Goal: Transaction & Acquisition: Purchase product/service

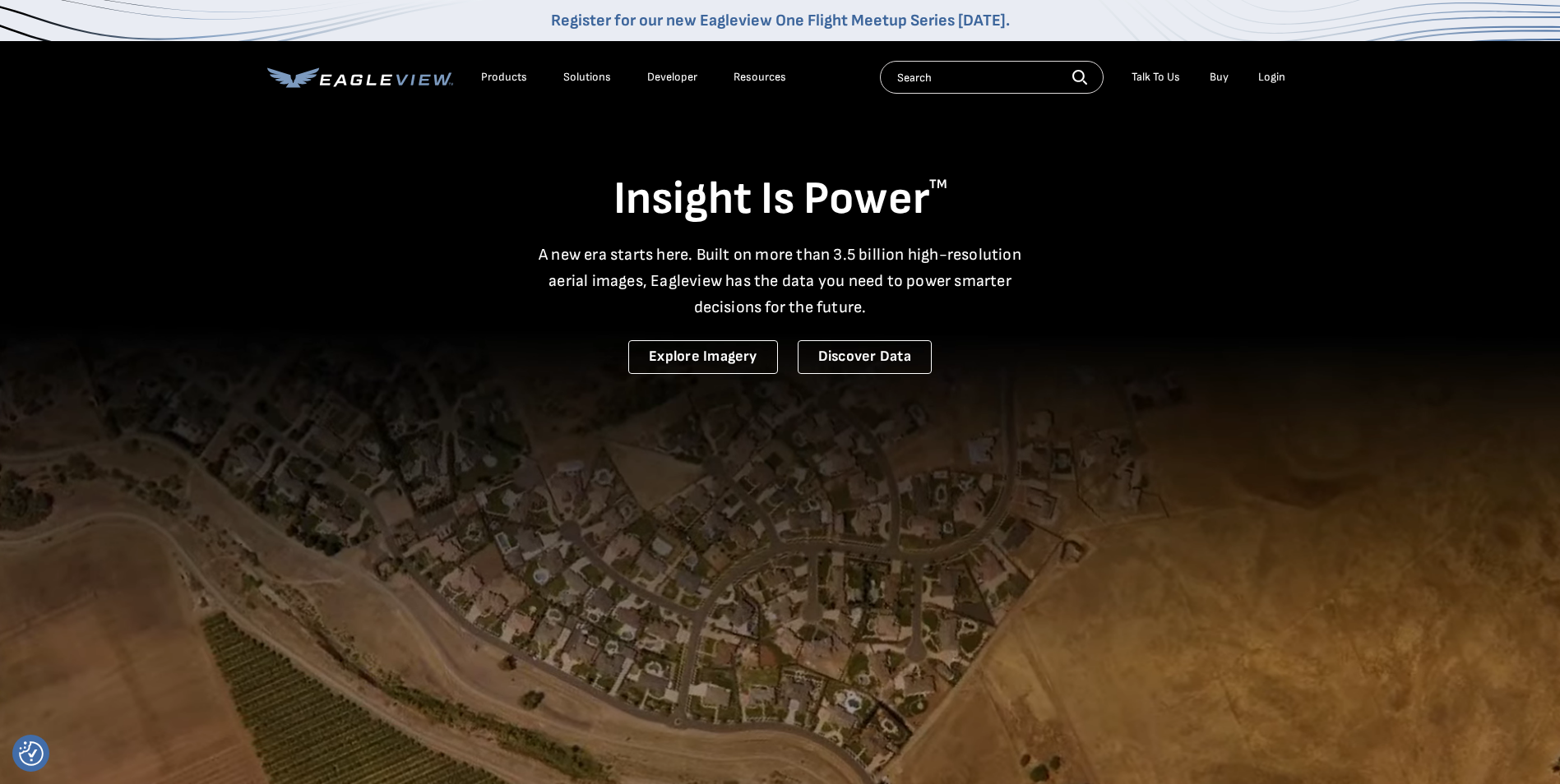
click at [1275, 73] on div "Login" at bounding box center [1272, 77] width 27 height 15
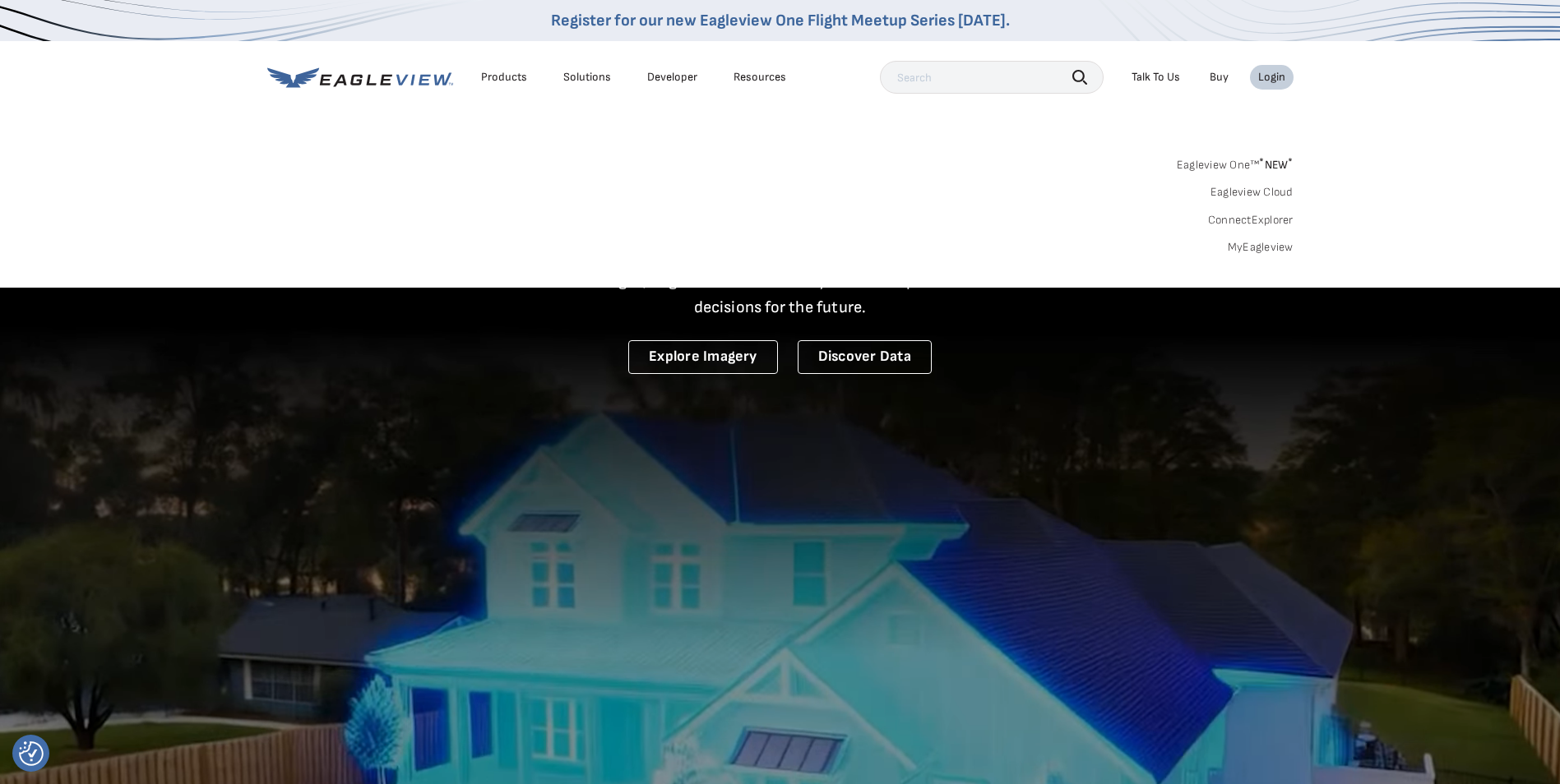
click at [1252, 246] on link "MyEagleview" at bounding box center [1261, 247] width 66 height 15
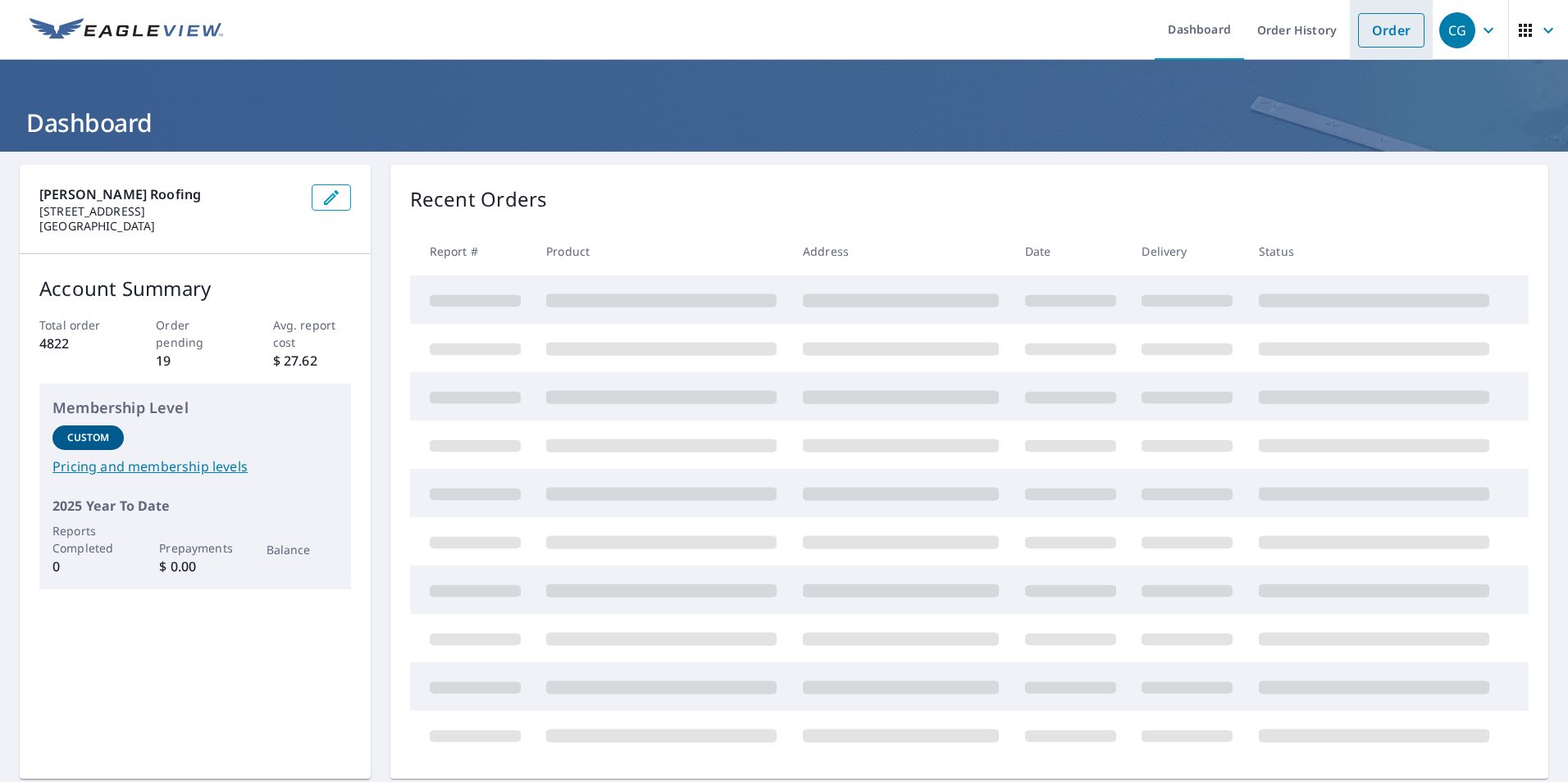
click at [1379, 33] on link "Order" at bounding box center [1392, 30] width 67 height 34
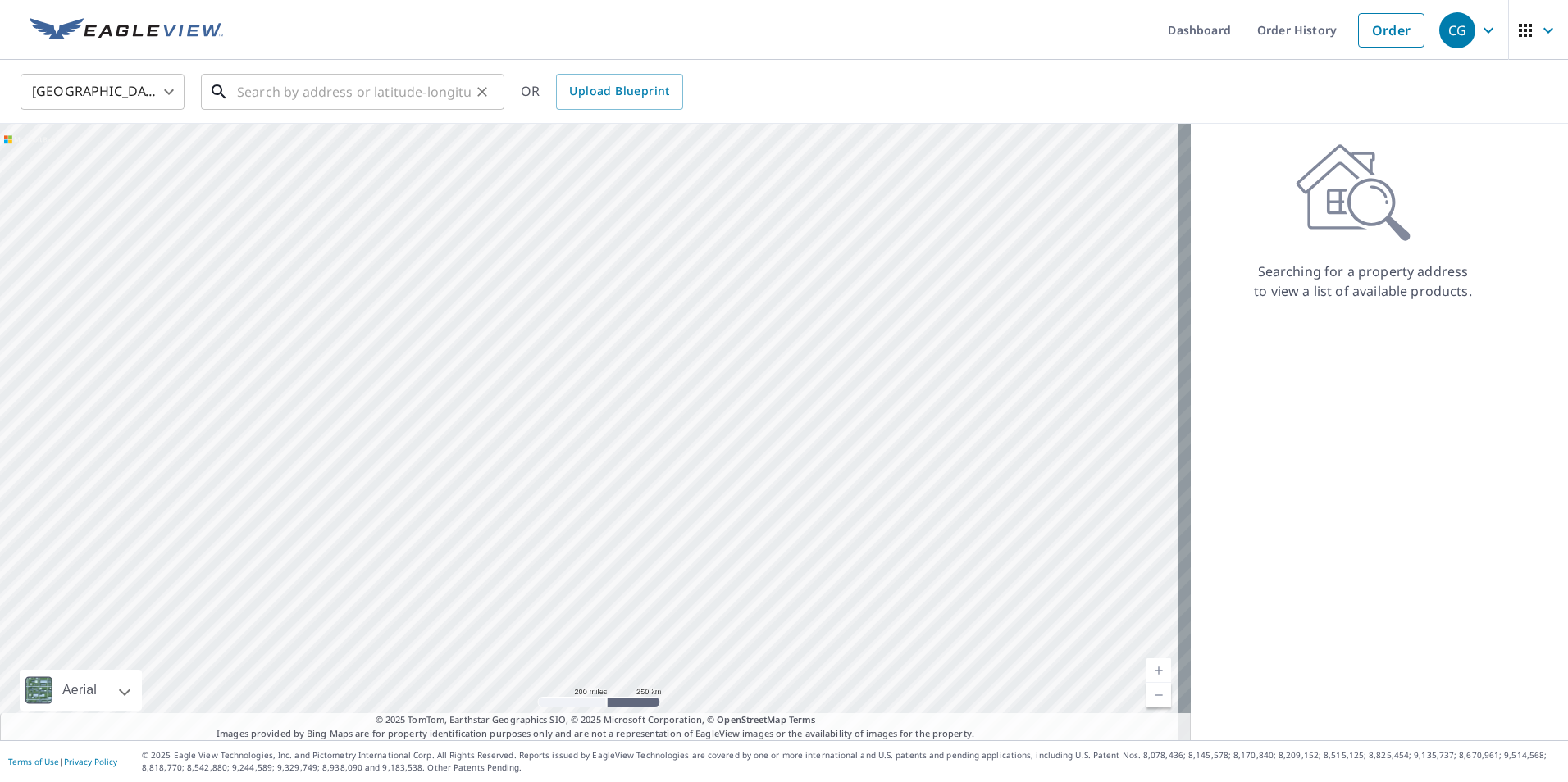
click at [255, 104] on input "text" at bounding box center [354, 92] width 234 height 46
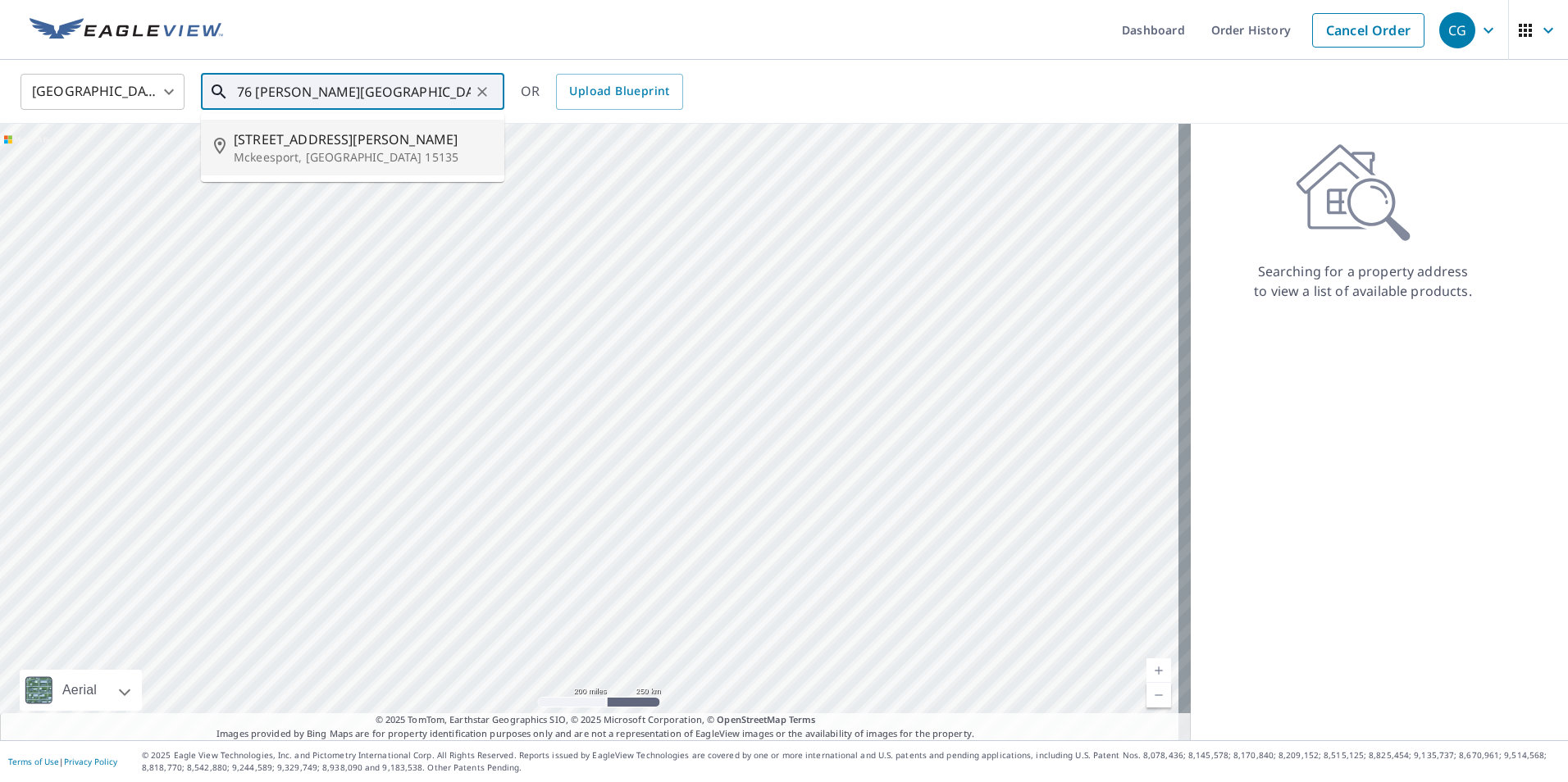
click at [280, 144] on span "[STREET_ADDRESS][PERSON_NAME]" at bounding box center [362, 139] width 257 height 20
type input "[STREET_ADDRESS][PERSON_NAME]"
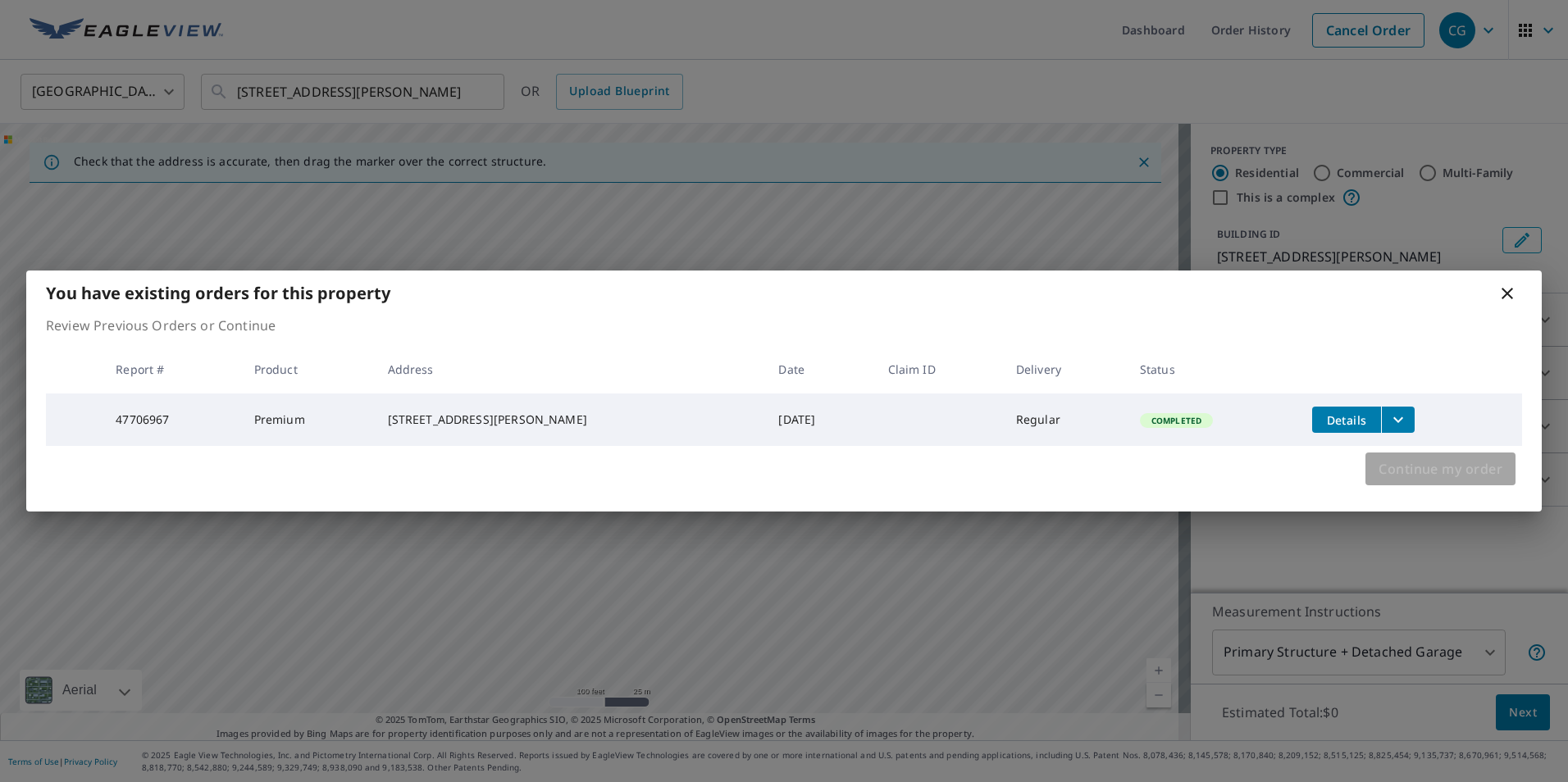
click at [1444, 468] on span "Continue my order" at bounding box center [1440, 469] width 124 height 23
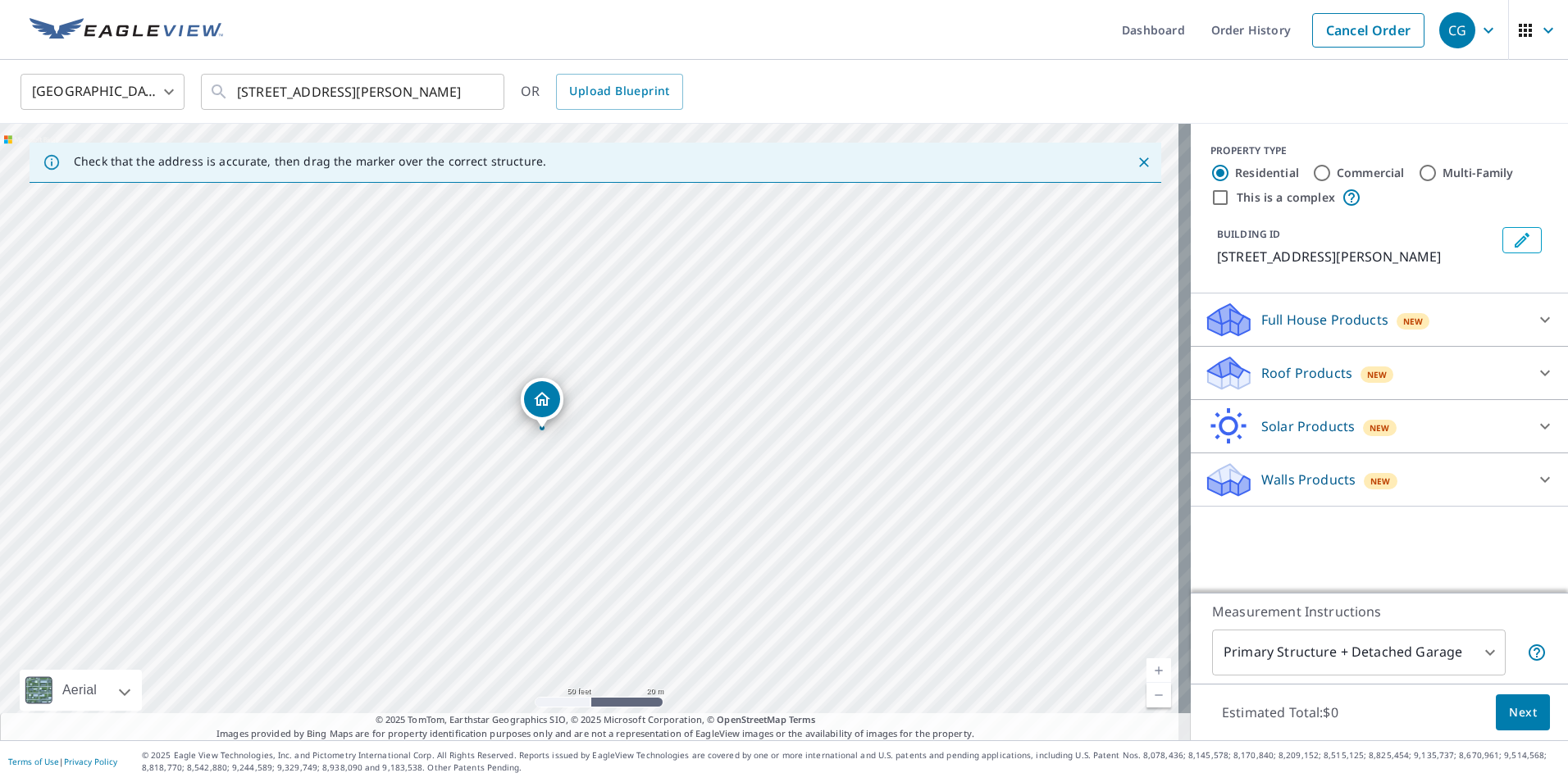
drag, startPoint x: 631, startPoint y: 451, endPoint x: 654, endPoint y: 491, distance: 46.1
click at [654, 491] on div "[STREET_ADDRESS][PERSON_NAME]" at bounding box center [595, 432] width 1190 height 617
click at [1330, 383] on p "Roof Products" at bounding box center [1306, 373] width 91 height 20
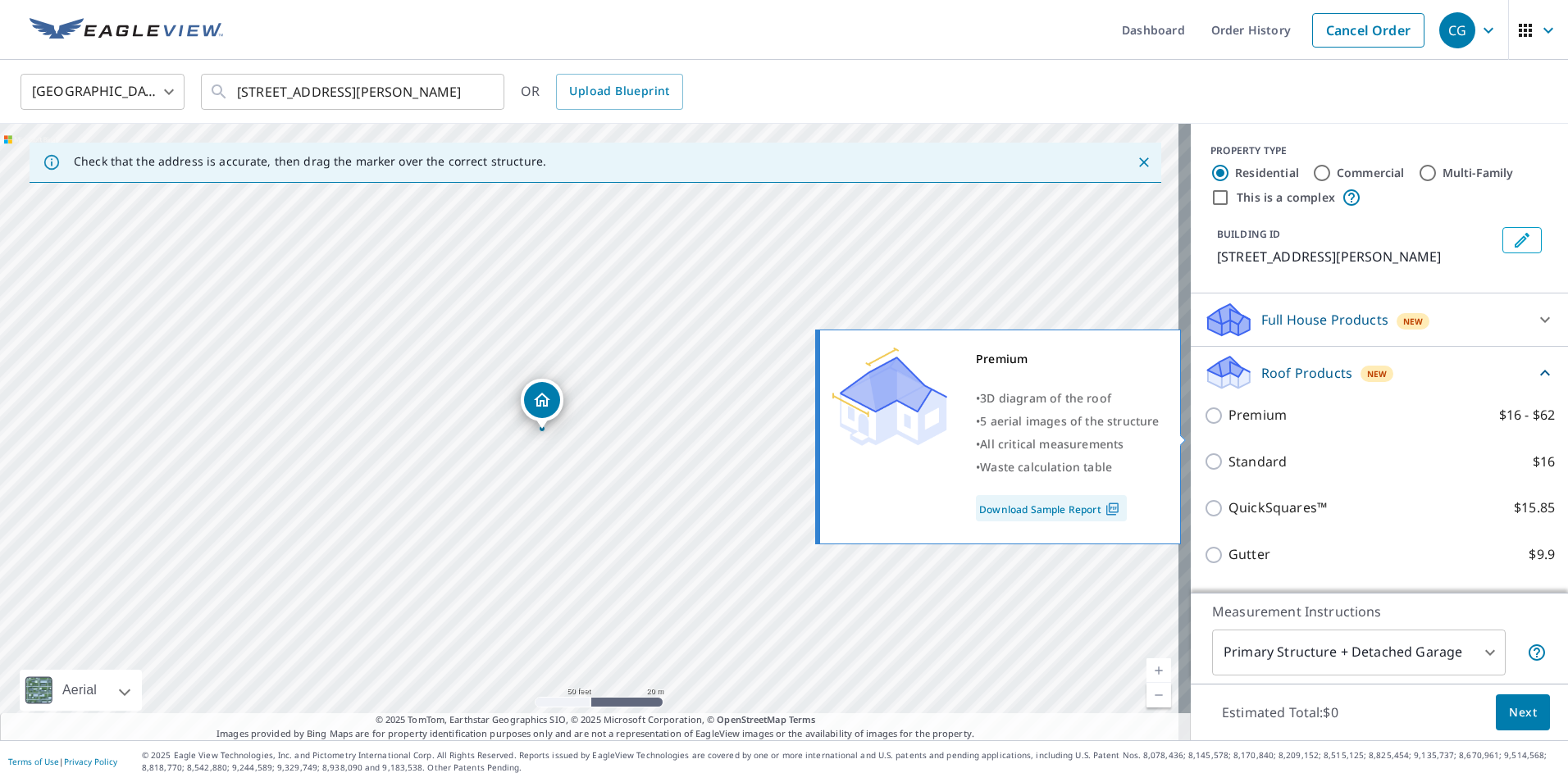
click at [1301, 426] on label "Premium $16 - $62" at bounding box center [1392, 415] width 327 height 20
click at [1229, 426] on input "Premium $16 - $62" at bounding box center [1216, 415] width 25 height 20
checkbox input "true"
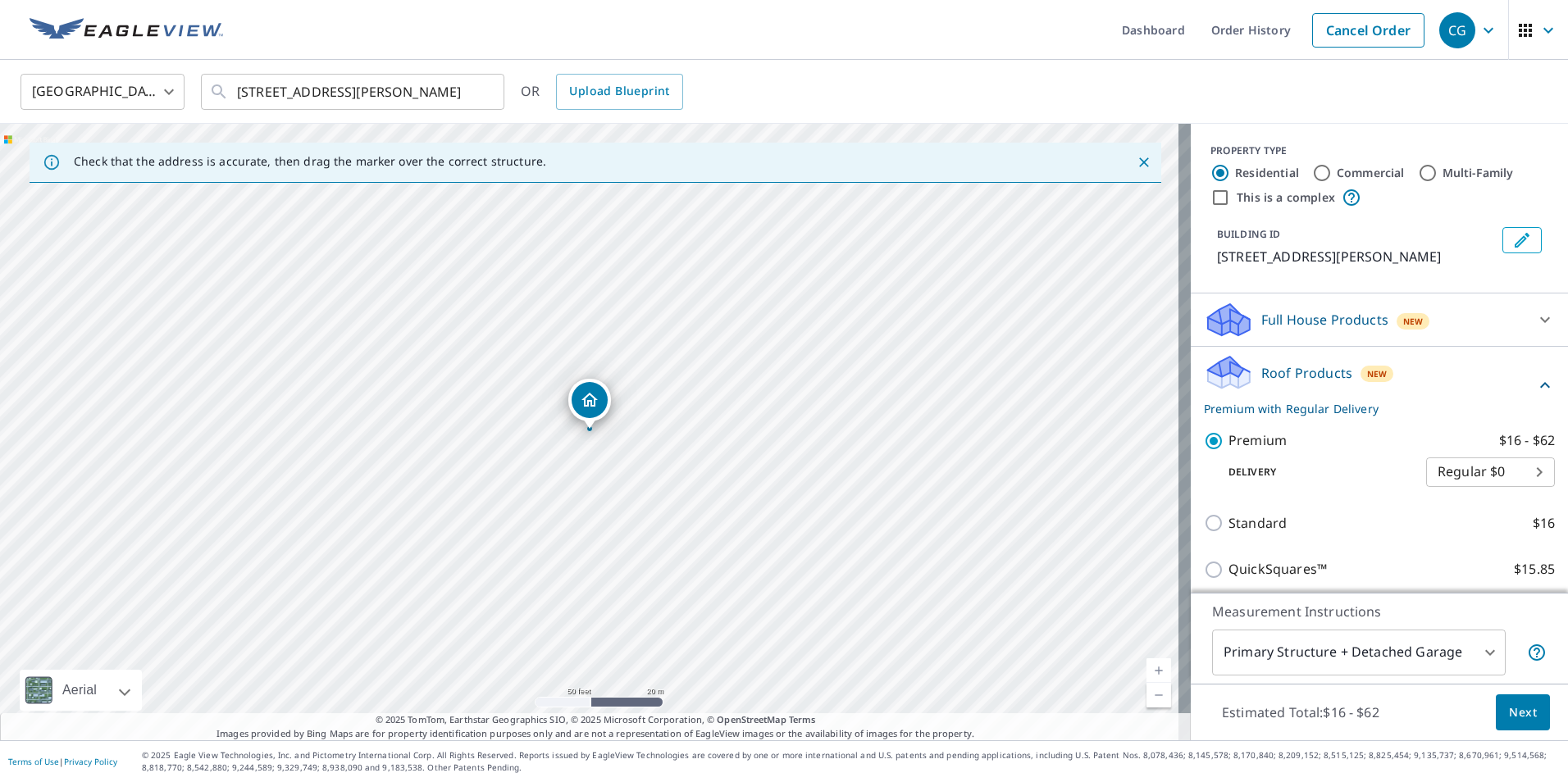
click at [1314, 651] on body "CG CG Dashboard Order History Cancel Order CG [GEOGRAPHIC_DATA] [GEOGRAPHIC_DAT…" at bounding box center [784, 391] width 1568 height 782
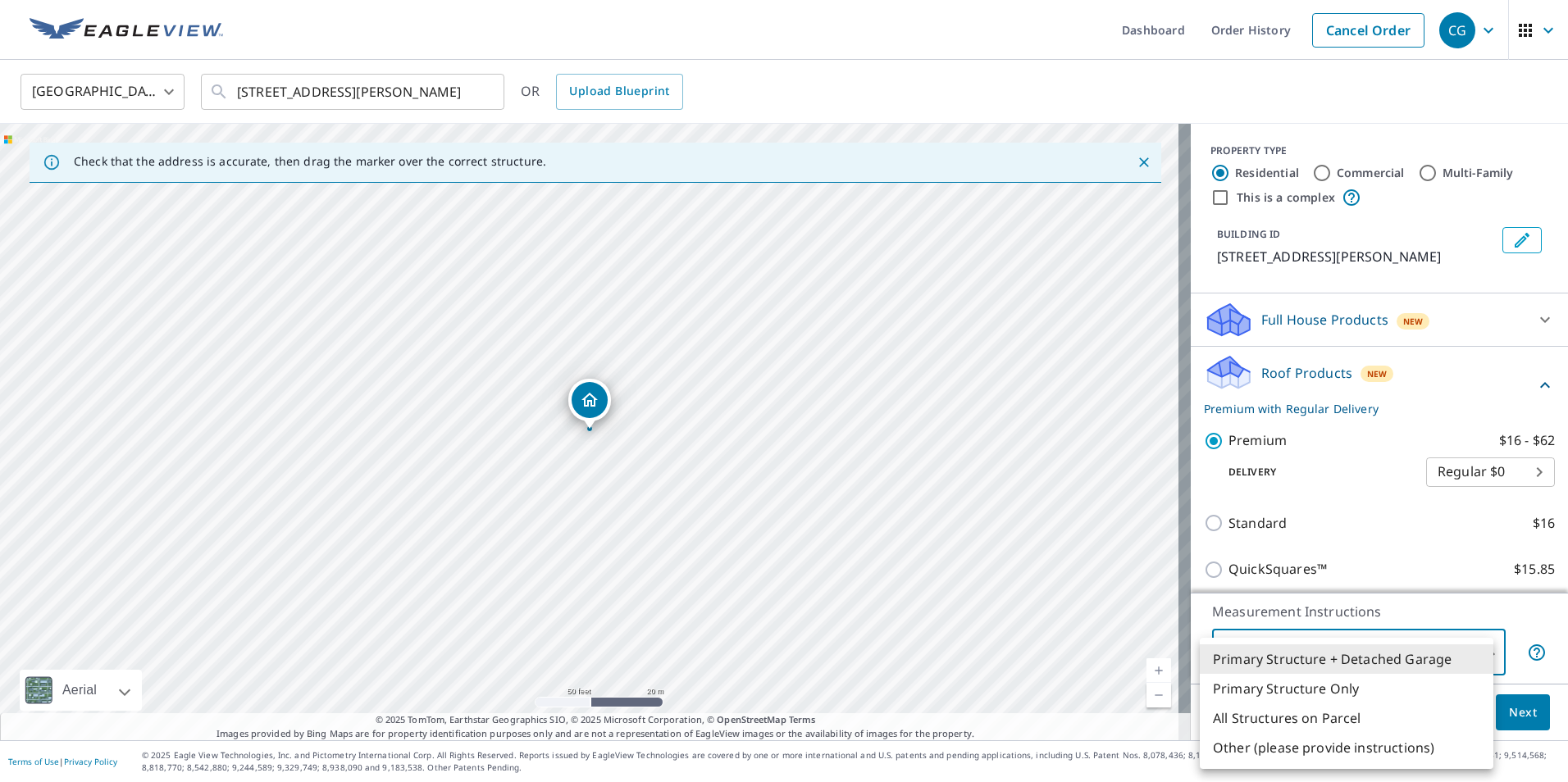
click at [1300, 692] on li "Primary Structure Only" at bounding box center [1346, 688] width 293 height 30
type input "2"
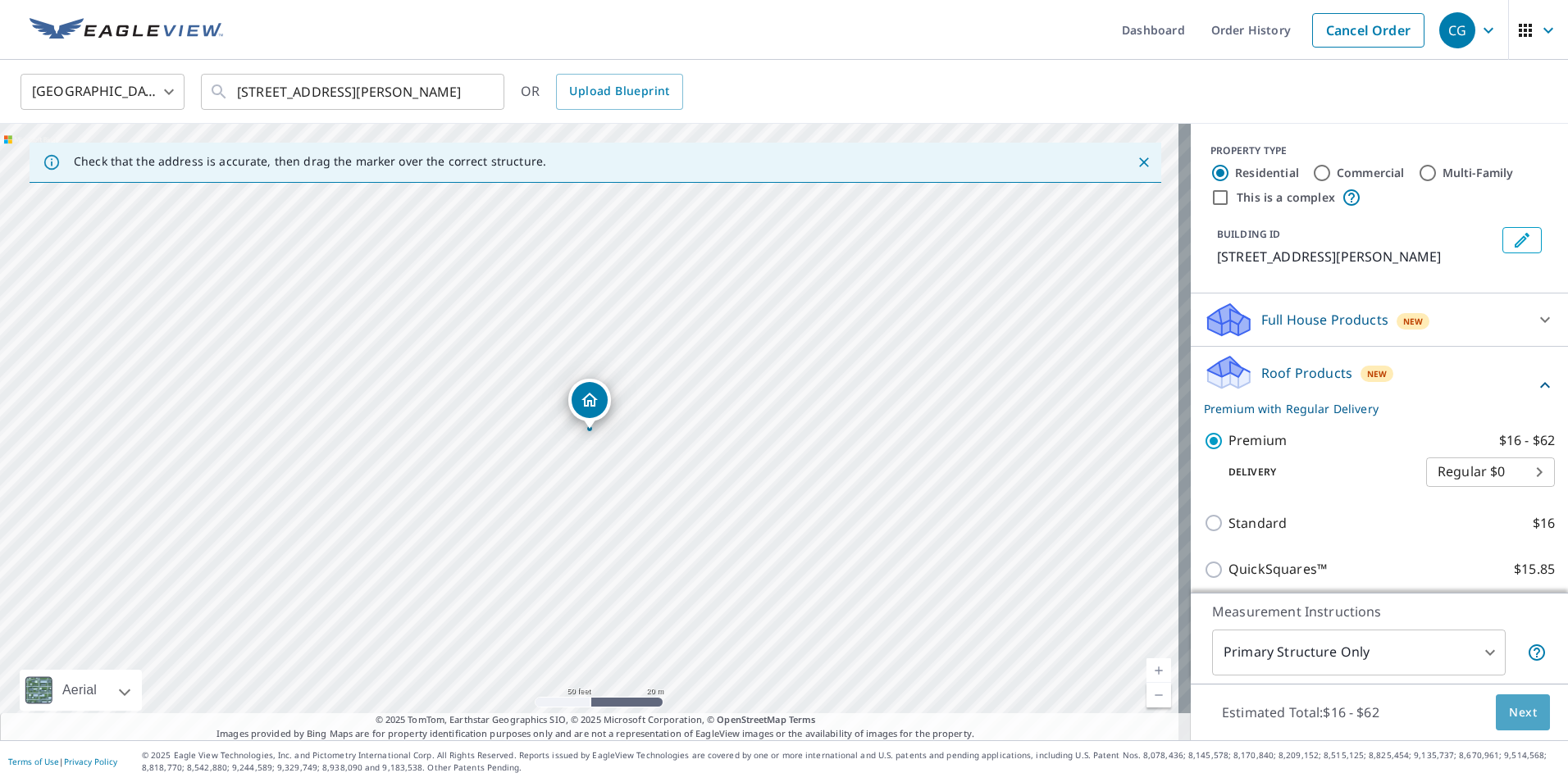
click at [1508, 716] on span "Next" at bounding box center [1522, 713] width 28 height 20
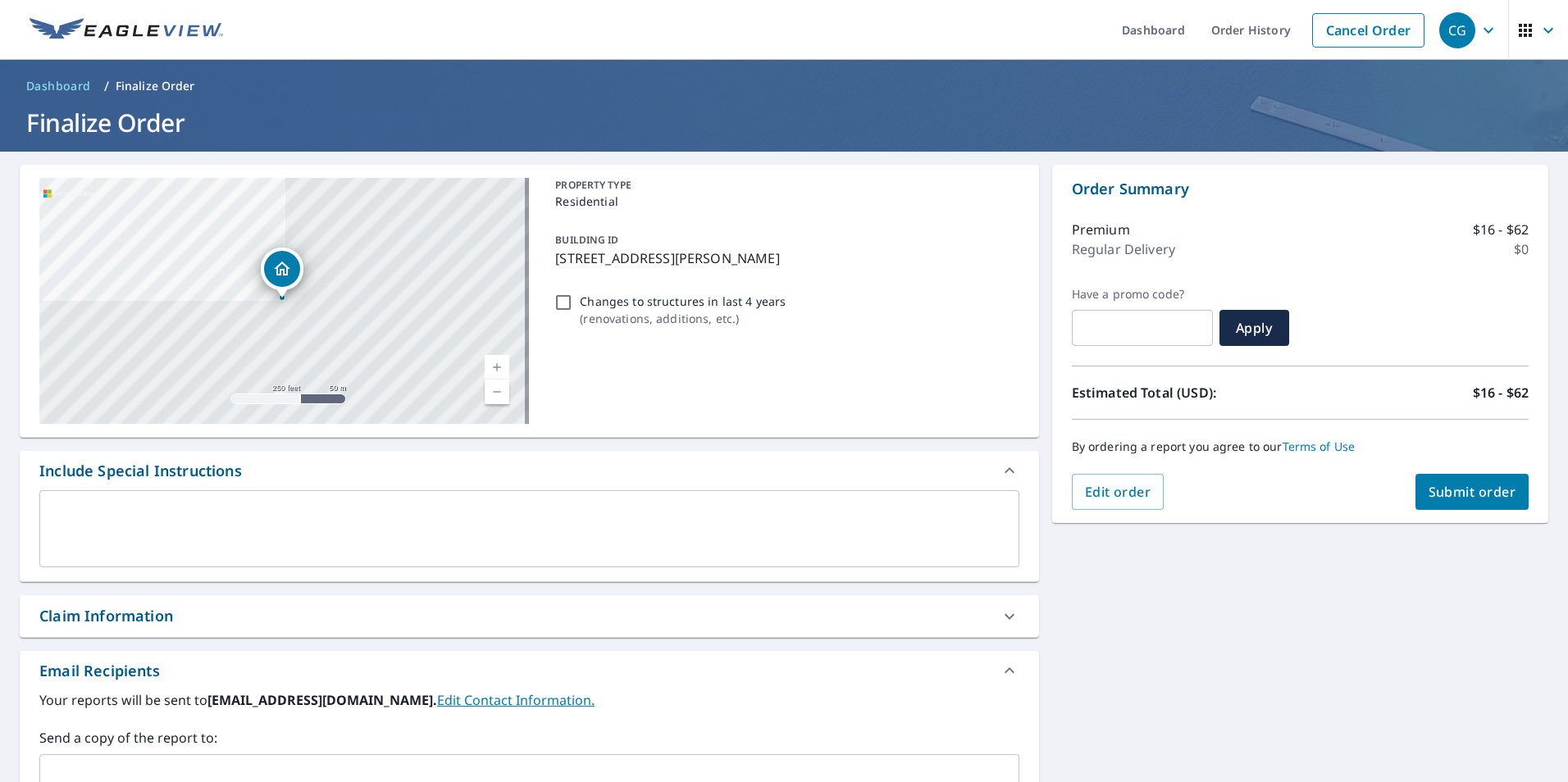
click at [1432, 486] on span "Submit order" at bounding box center [1472, 491] width 88 height 18
checkbox input "true"
